Goal: Task Accomplishment & Management: Use online tool/utility

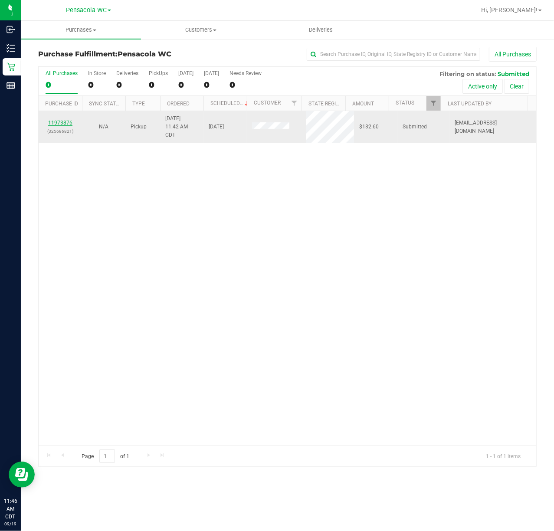
drag, startPoint x: 61, startPoint y: 117, endPoint x: 51, endPoint y: 120, distance: 10.0
click at [61, 117] on td "11973876 (325686821)" at bounding box center [60, 127] width 43 height 32
click at [43, 127] on td "11973876 (325686821)" at bounding box center [60, 127] width 43 height 32
click at [56, 118] on td "11973876 (325686821)" at bounding box center [60, 127] width 43 height 32
click at [56, 122] on link "11973876" at bounding box center [60, 123] width 24 height 6
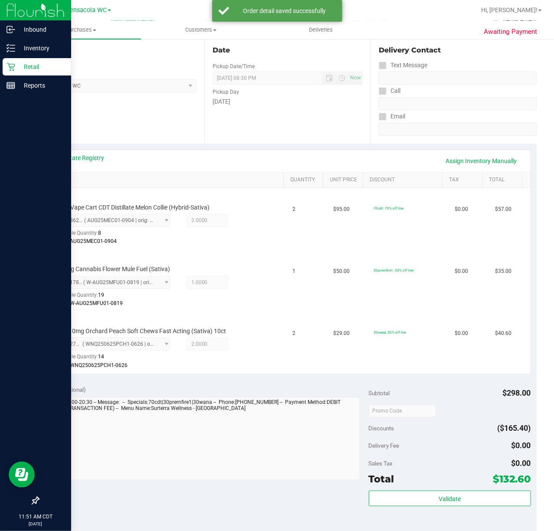
scroll to position [91, 0]
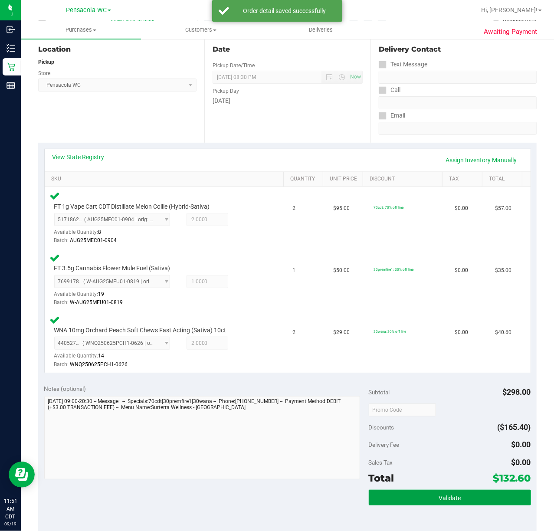
click at [439, 500] on span "Validate" at bounding box center [450, 498] width 22 height 7
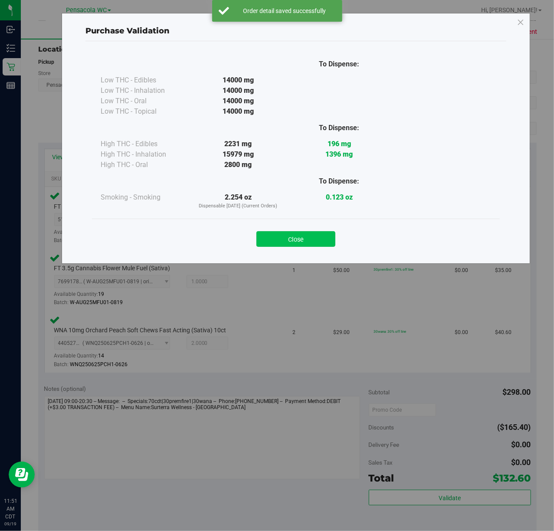
click at [305, 239] on button "Close" at bounding box center [296, 239] width 79 height 16
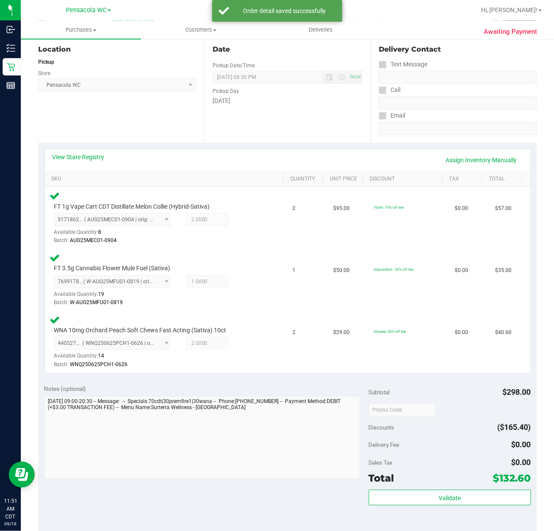
scroll to position [157, 0]
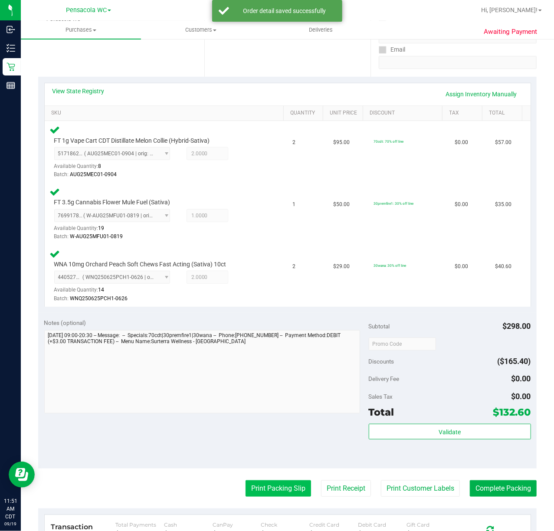
click at [264, 489] on button "Print Packing Slip" at bounding box center [279, 489] width 66 height 16
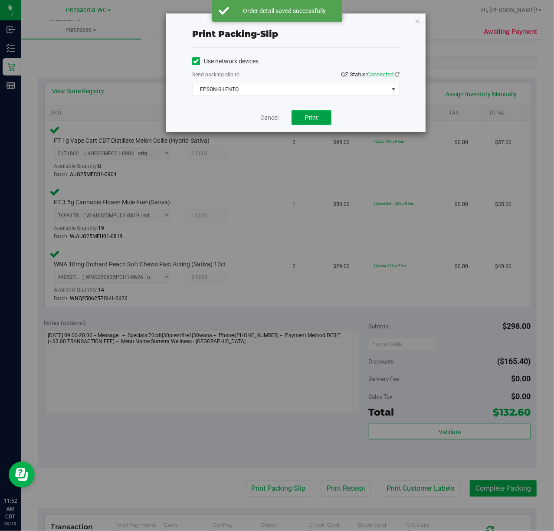
click at [304, 115] on button "Print" at bounding box center [312, 117] width 40 height 15
click at [419, 19] on icon "button" at bounding box center [418, 21] width 6 height 10
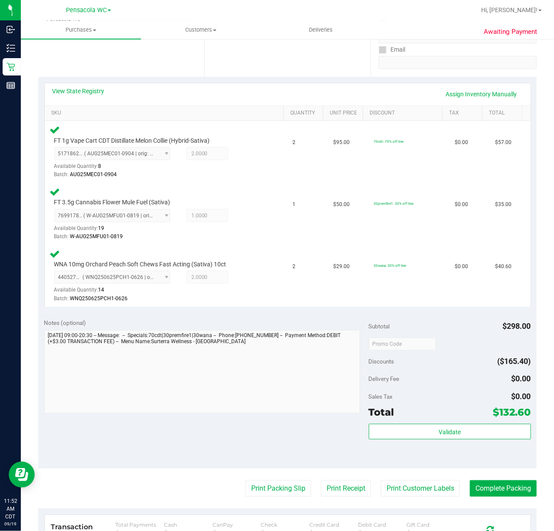
click at [178, 461] on div "Notes (optional) Subtotal $298.00 Discounts ($165.40) Delivery Fee $0.00 Sales …" at bounding box center [287, 391] width 499 height 156
click at [427, 435] on button "Validate" at bounding box center [450, 432] width 162 height 16
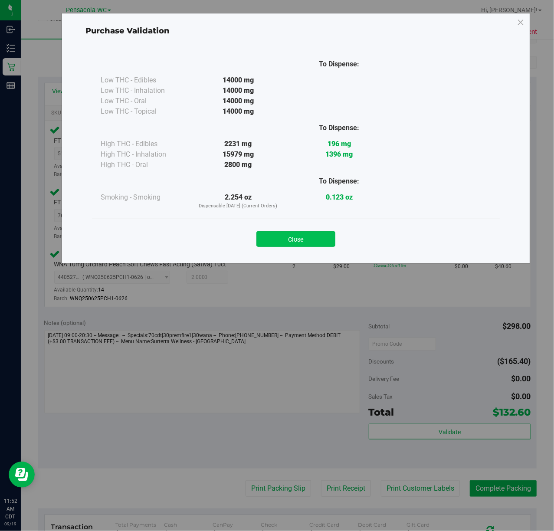
click at [312, 245] on button "Close" at bounding box center [296, 239] width 79 height 16
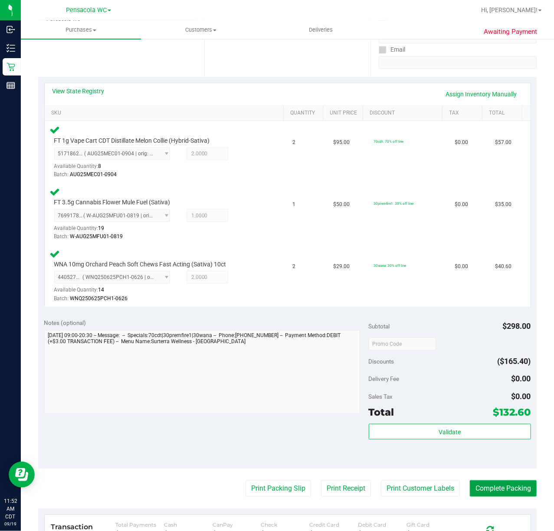
click at [502, 488] on button "Complete Packing" at bounding box center [503, 489] width 67 height 16
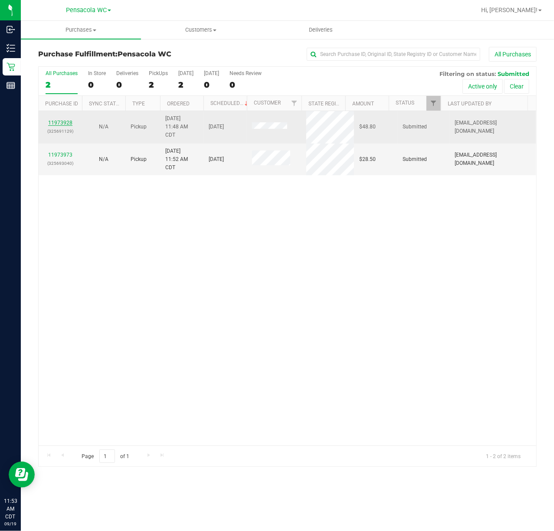
click at [64, 121] on link "11973928" at bounding box center [60, 123] width 24 height 6
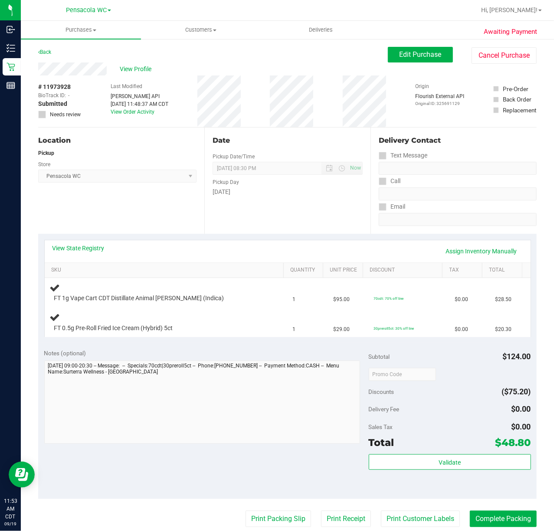
click at [91, 214] on div "Location Pickup Store Pensacola WC Select Store [PERSON_NAME][GEOGRAPHIC_DATA] …" at bounding box center [121, 181] width 166 height 106
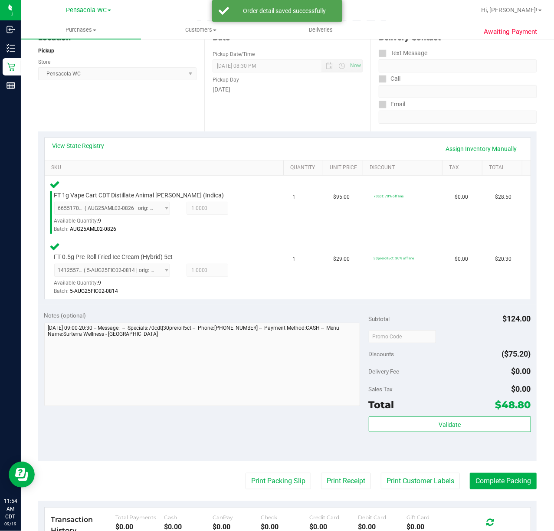
scroll to position [102, 0]
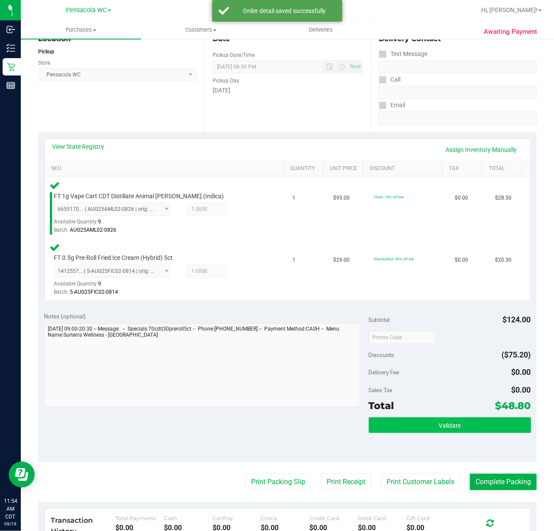
click at [448, 422] on span "Validate" at bounding box center [450, 425] width 22 height 7
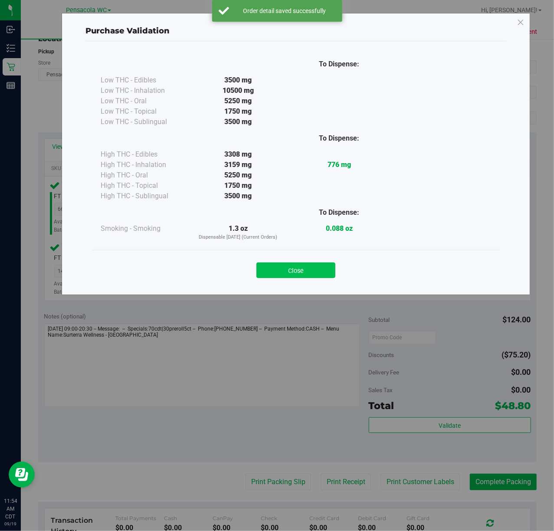
click at [302, 263] on button "Close" at bounding box center [296, 271] width 79 height 16
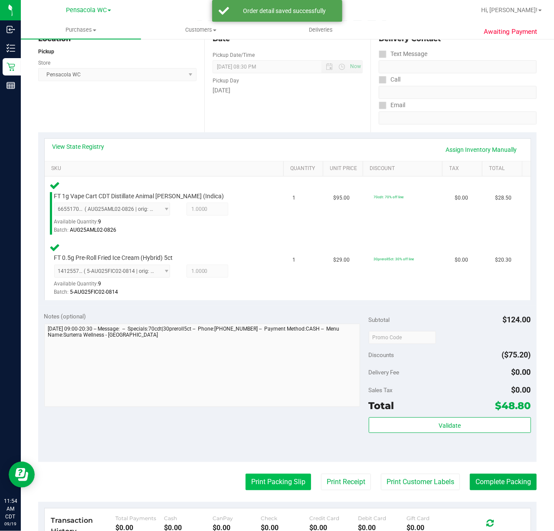
click at [269, 475] on button "Print Packing Slip" at bounding box center [279, 482] width 66 height 16
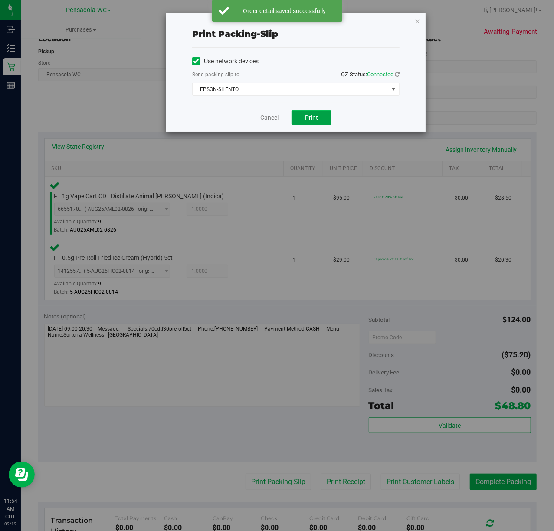
click at [312, 121] on span "Print" at bounding box center [311, 117] width 13 height 7
click at [418, 20] on icon "button" at bounding box center [418, 21] width 6 height 10
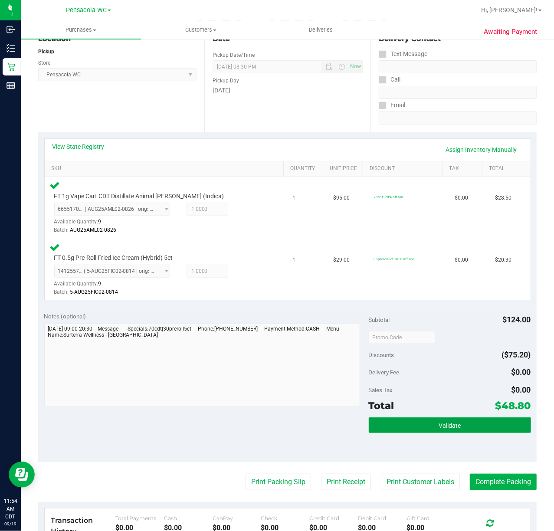
click at [484, 419] on button "Validate" at bounding box center [450, 426] width 162 height 16
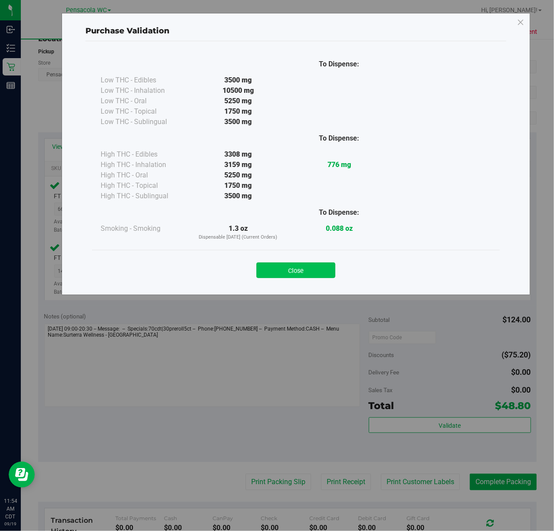
click at [301, 278] on button "Close" at bounding box center [296, 271] width 79 height 16
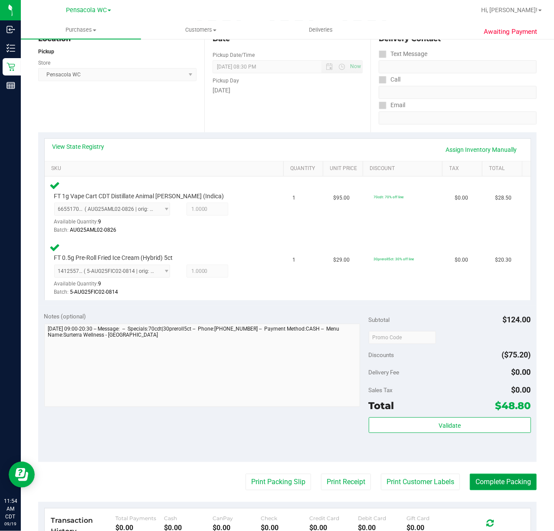
click at [511, 486] on button "Complete Packing" at bounding box center [503, 482] width 67 height 16
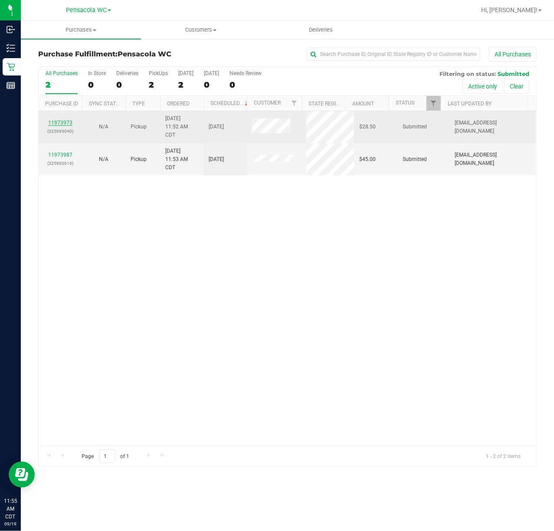
click at [66, 122] on link "11973973" at bounding box center [60, 123] width 24 height 6
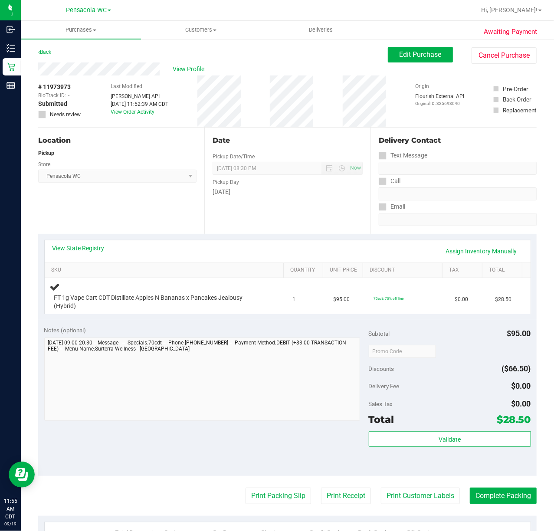
click at [94, 221] on div "Location Pickup Store Pensacola WC Select Store [PERSON_NAME][GEOGRAPHIC_DATA] …" at bounding box center [121, 181] width 166 height 106
click at [91, 227] on div "Location Pickup Store Pensacola WC Select Store [PERSON_NAME][GEOGRAPHIC_DATA] …" at bounding box center [121, 181] width 166 height 106
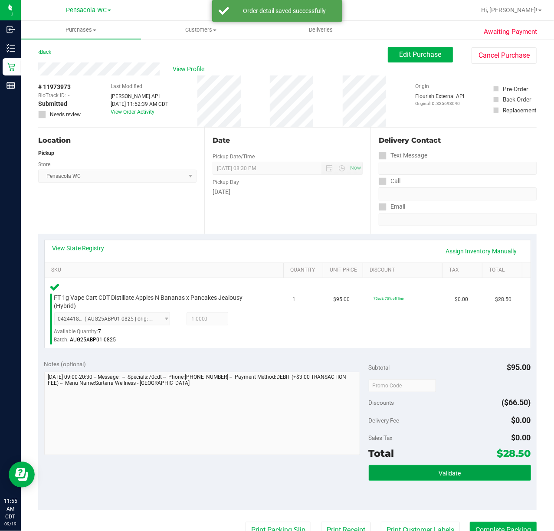
click at [460, 473] on button "Validate" at bounding box center [450, 473] width 162 height 16
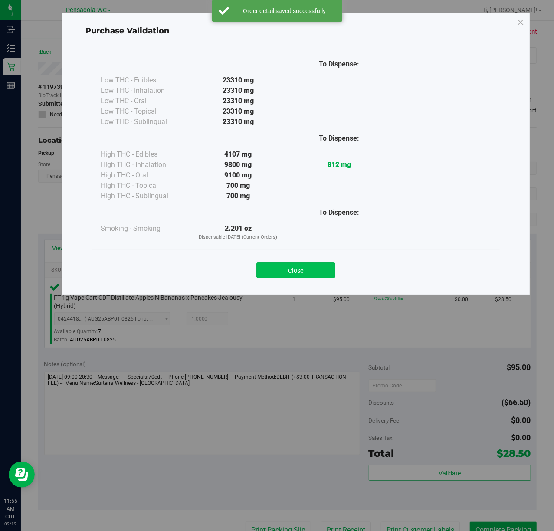
click at [299, 275] on button "Close" at bounding box center [296, 271] width 79 height 16
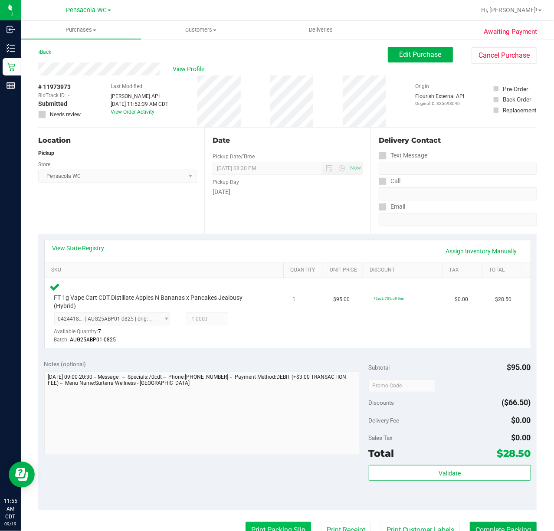
click at [280, 531] on button "Print Packing Slip" at bounding box center [279, 530] width 66 height 16
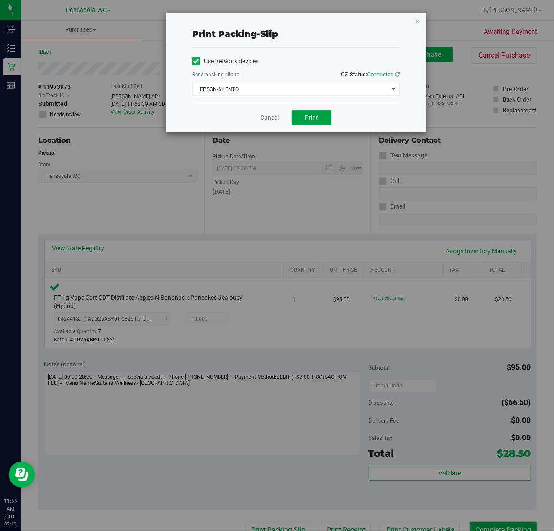
click at [316, 125] on button "Print" at bounding box center [312, 117] width 40 height 15
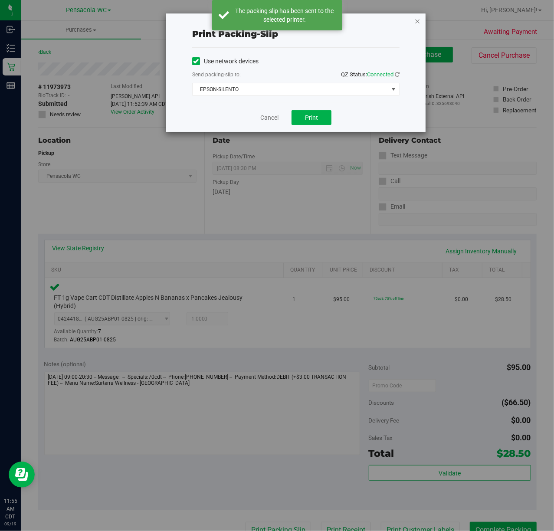
click at [417, 20] on icon "button" at bounding box center [418, 21] width 6 height 10
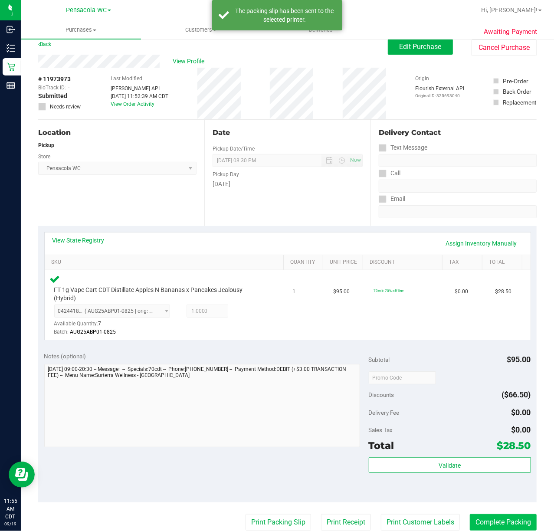
click at [504, 521] on button "Complete Packing" at bounding box center [503, 522] width 67 height 16
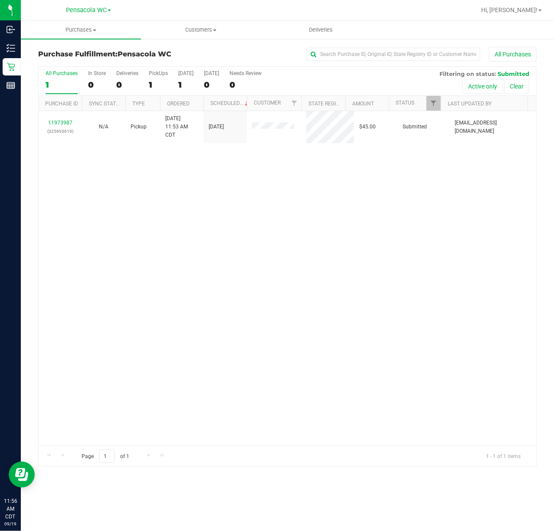
click at [194, 252] on div "11973987 (325693619) N/A Pickup [DATE] 11:53 AM CDT 9/19/2025 $45.00 Submitted …" at bounding box center [288, 278] width 498 height 335
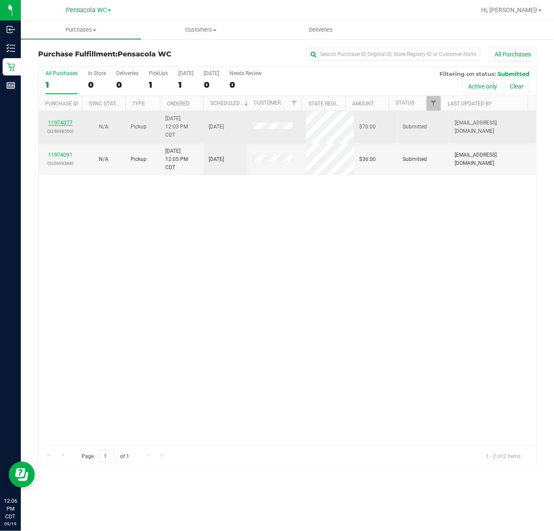
click at [65, 123] on link "11974077" at bounding box center [60, 123] width 24 height 6
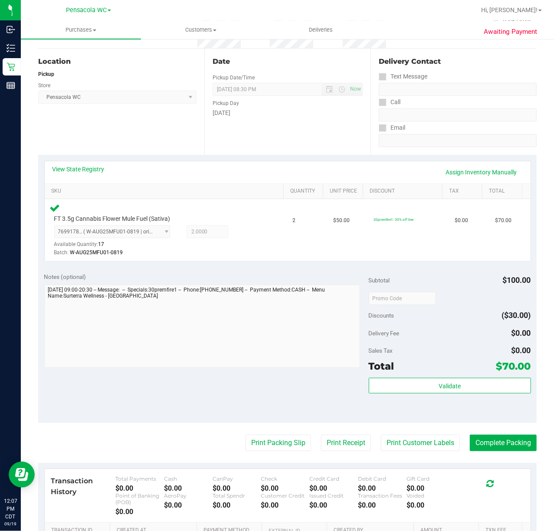
scroll to position [86, 0]
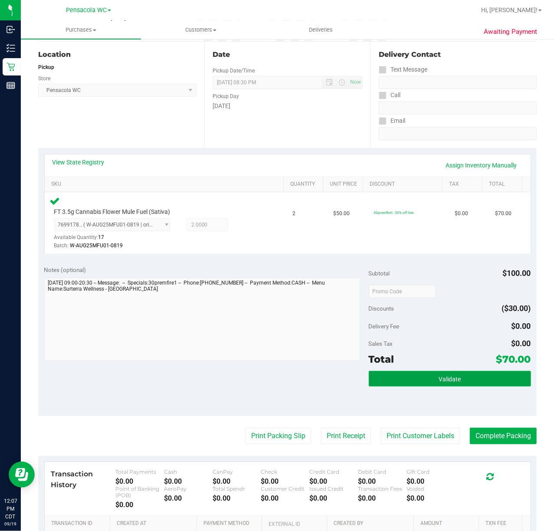
click at [473, 386] on button "Validate" at bounding box center [450, 379] width 162 height 16
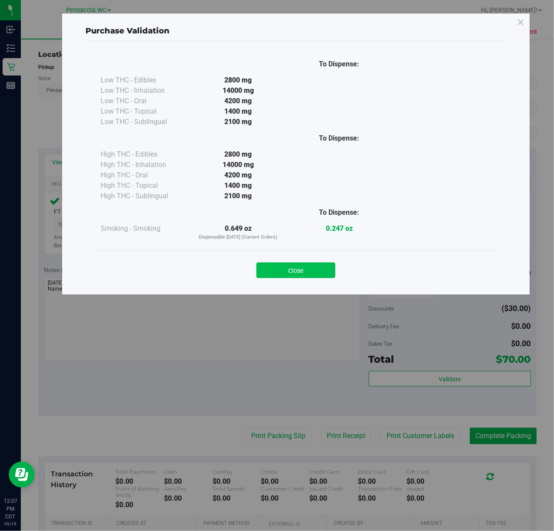
click at [297, 275] on button "Close" at bounding box center [296, 271] width 79 height 16
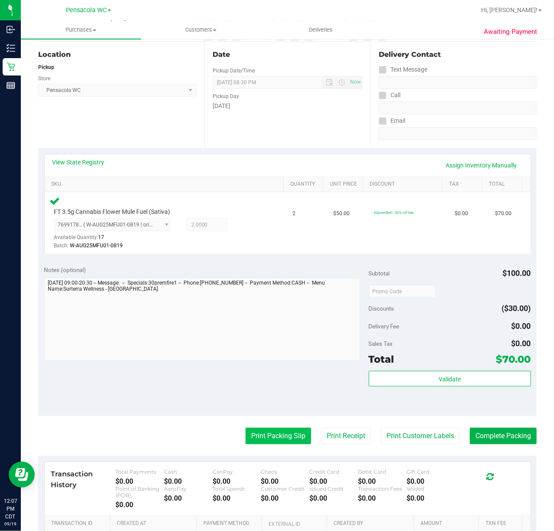
click at [252, 436] on button "Print Packing Slip" at bounding box center [279, 436] width 66 height 16
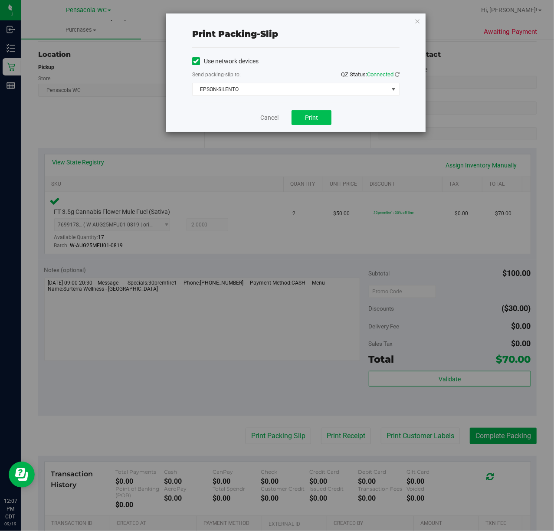
click at [311, 117] on span "Print" at bounding box center [311, 117] width 13 height 7
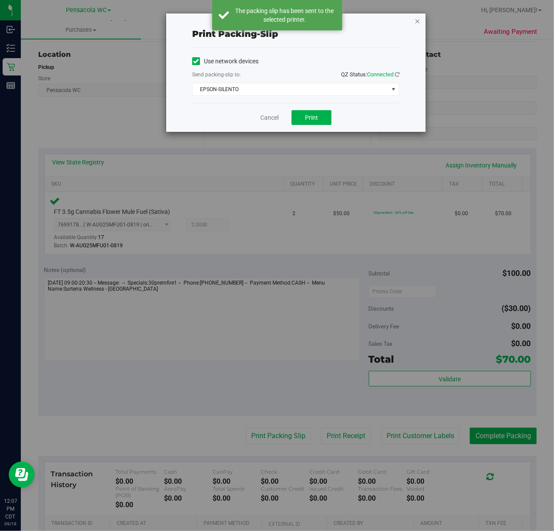
click at [418, 23] on icon "button" at bounding box center [418, 21] width 6 height 10
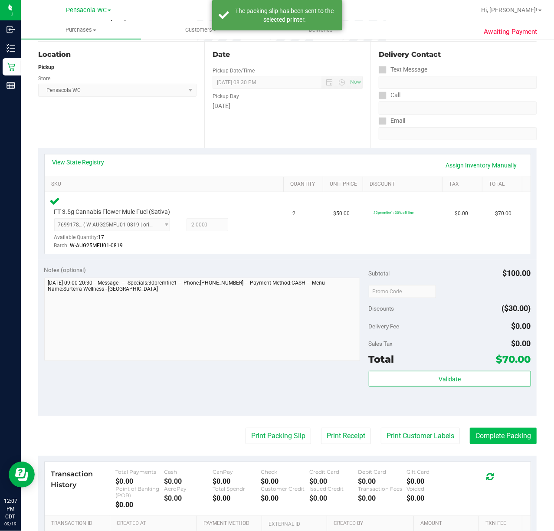
click at [509, 444] on button "Complete Packing" at bounding box center [503, 436] width 67 height 16
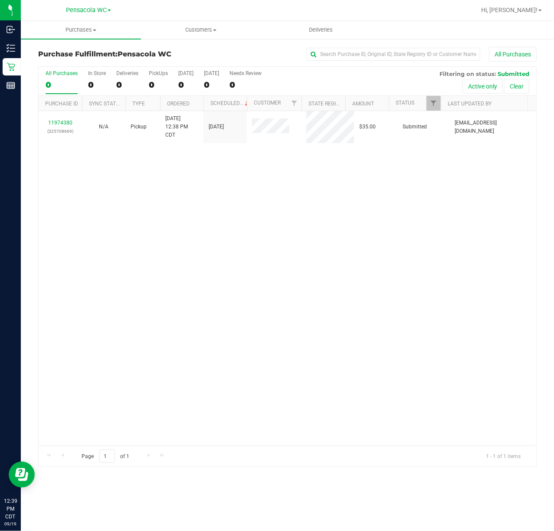
drag, startPoint x: 120, startPoint y: 207, endPoint x: 118, endPoint y: 197, distance: 10.1
click at [120, 202] on div "11974380 (325708669) N/A Pickup [DATE] 12:38 PM CDT 9/19/2025 $35.00 Submitted …" at bounding box center [288, 278] width 498 height 335
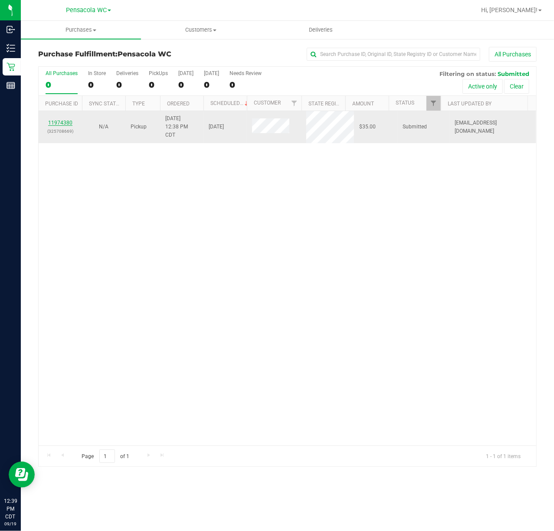
click at [65, 124] on link "11974380" at bounding box center [60, 123] width 24 height 6
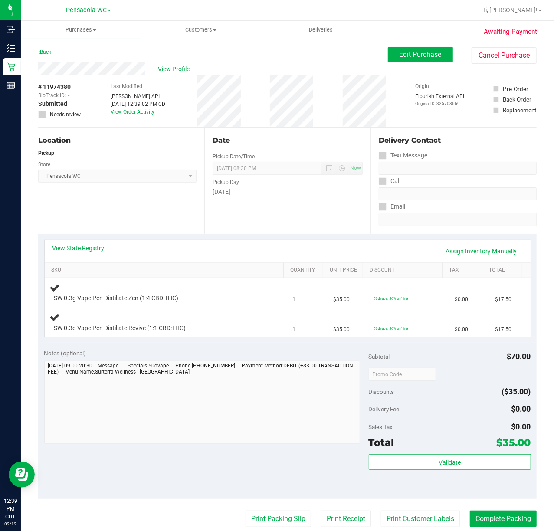
click at [102, 216] on div "Location Pickup Store Pensacola WC Select Store [PERSON_NAME][GEOGRAPHIC_DATA] …" at bounding box center [121, 181] width 166 height 106
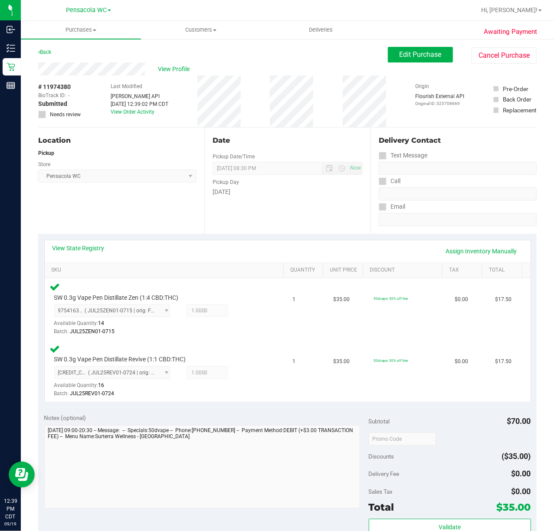
scroll to position [59, 0]
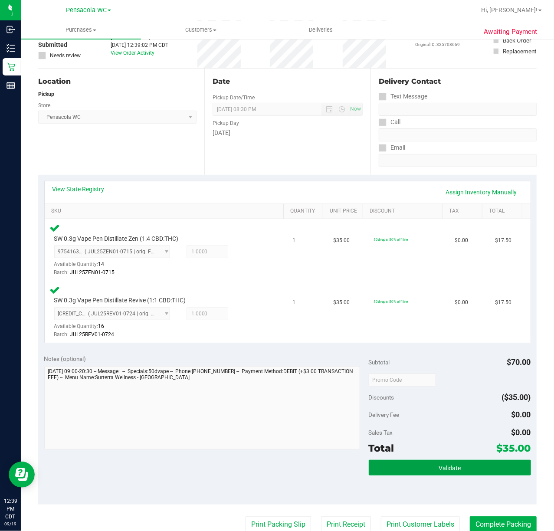
click at [417, 461] on button "Validate" at bounding box center [450, 468] width 162 height 16
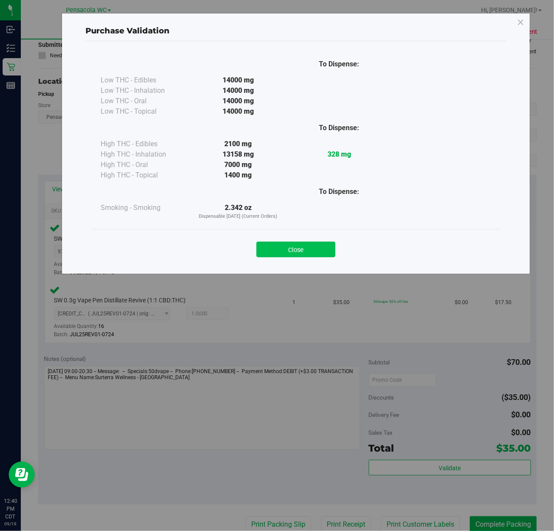
click at [304, 245] on button "Close" at bounding box center [296, 250] width 79 height 16
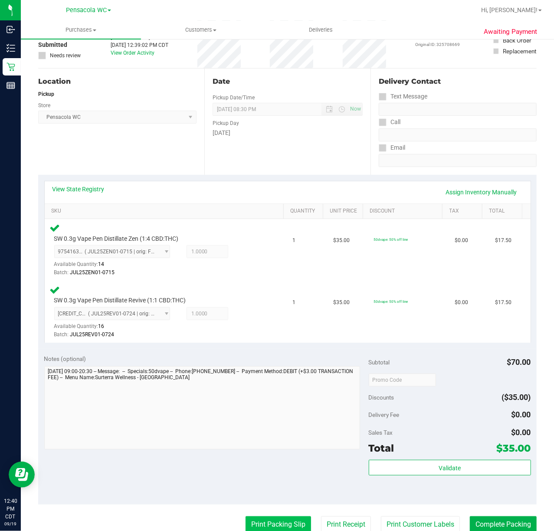
click at [273, 521] on button "Print Packing Slip" at bounding box center [279, 525] width 66 height 16
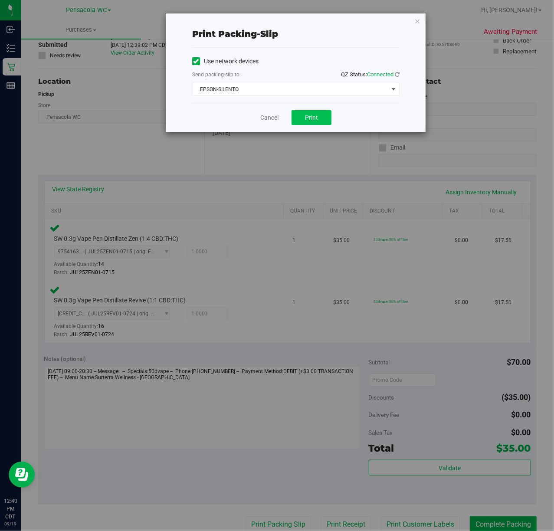
click at [320, 122] on button "Print" at bounding box center [312, 117] width 40 height 15
click at [417, 20] on icon "button" at bounding box center [418, 21] width 6 height 10
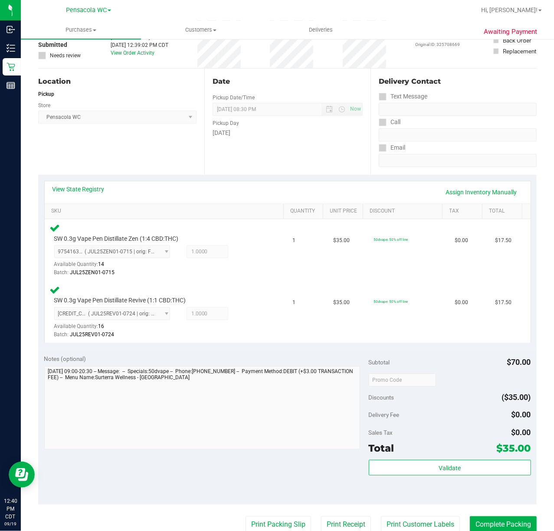
scroll to position [61, 0]
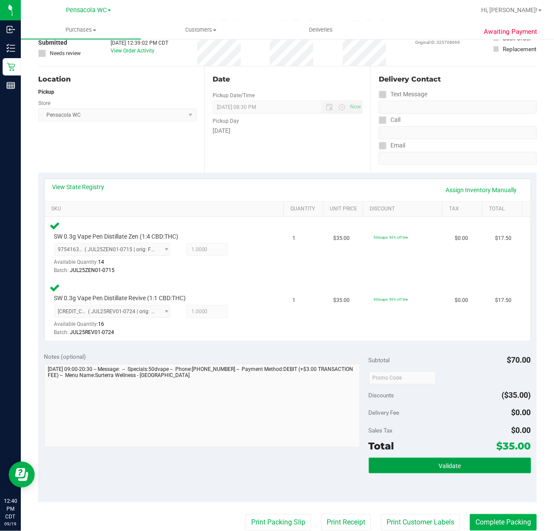
click at [416, 466] on button "Validate" at bounding box center [450, 466] width 162 height 16
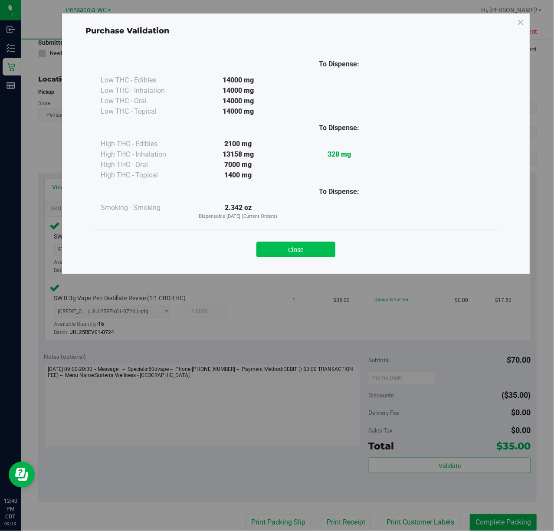
click at [280, 249] on button "Close" at bounding box center [296, 250] width 79 height 16
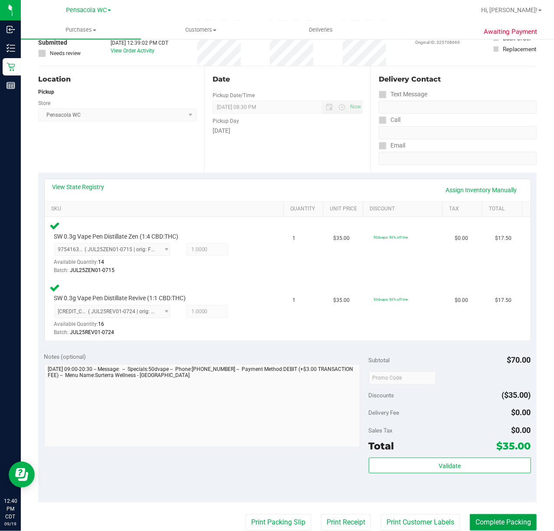
click at [491, 521] on button "Complete Packing" at bounding box center [503, 522] width 67 height 16
